Goal: Task Accomplishment & Management: Manage account settings

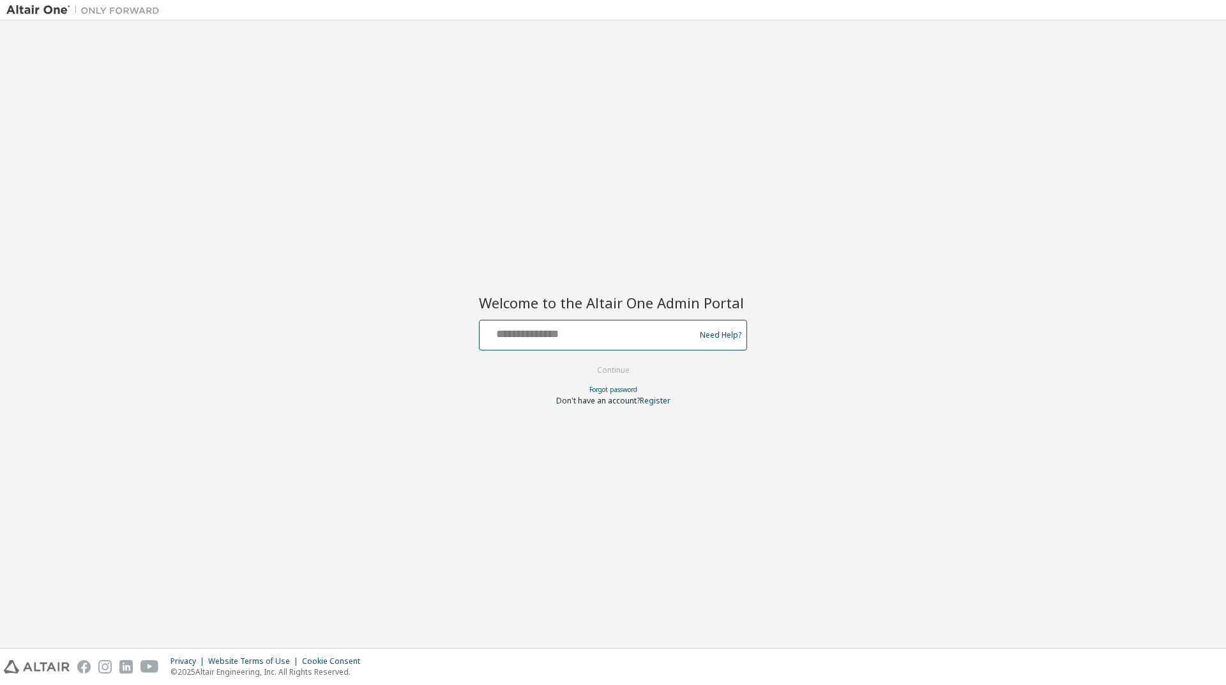
click at [561, 333] on input "text" at bounding box center [589, 332] width 209 height 19
type input "**********"
click at [607, 364] on button "Continue" at bounding box center [613, 370] width 59 height 19
